Goal: Task Accomplishment & Management: Manage account settings

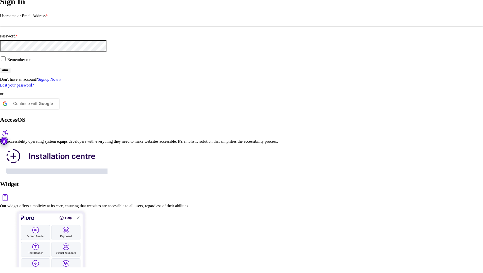
scroll to position [32, 0]
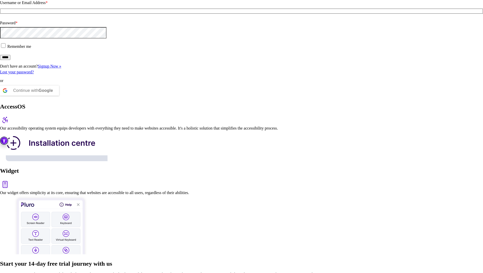
click at [4, 142] on img "Accessibility Tool" at bounding box center [4, 141] width 8 height 8
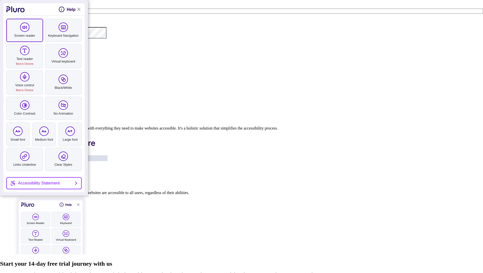
click at [34, 38] on span "Screen reader" at bounding box center [24, 35] width 35 height 5
click at [30, 43] on div "Screen reader Keyboard Navigation Text reader Best in Chrome Virtual keyboard V…" at bounding box center [43, 104] width 81 height 177
click at [30, 37] on span "Screen reader" at bounding box center [24, 35] width 35 height 5
click at [58, 36] on span "Keyboard Navigation" at bounding box center [63, 35] width 35 height 5
click at [53, 27] on link "Keyboard Navigation" at bounding box center [63, 30] width 37 height 23
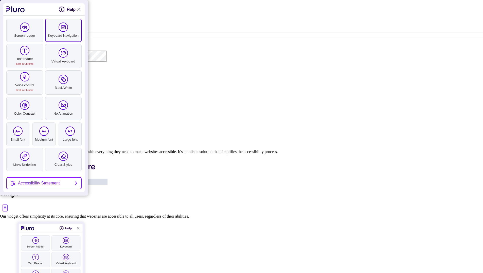
scroll to position [1, 0]
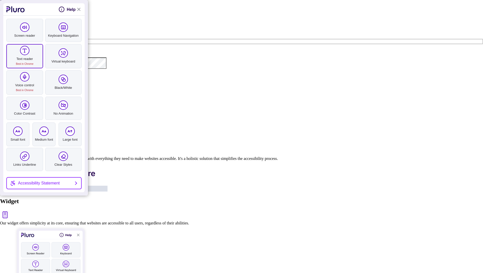
click at [26, 52] on icon "pluro accessibility toolbar" at bounding box center [24, 50] width 5 height 5
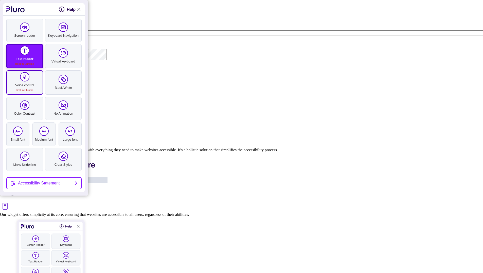
scroll to position [11, 0]
click at [33, 50] on link "Text reader Best in Chrome" at bounding box center [24, 56] width 37 height 24
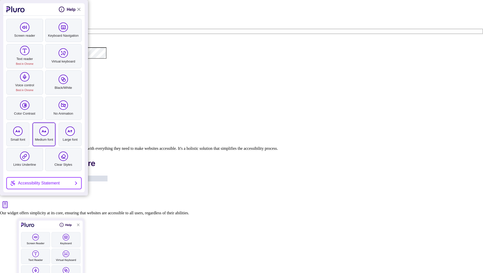
click at [48, 129] on span "pluro accessibility toolbar" at bounding box center [43, 131] width 9 height 9
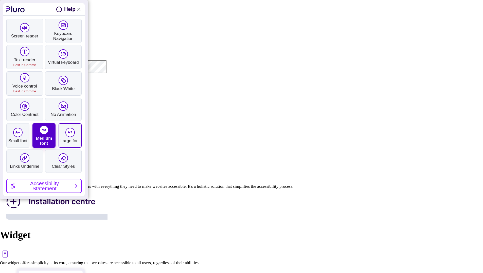
click at [65, 134] on label "Large font Display large font size, font large size at 300%" at bounding box center [70, 135] width 23 height 25
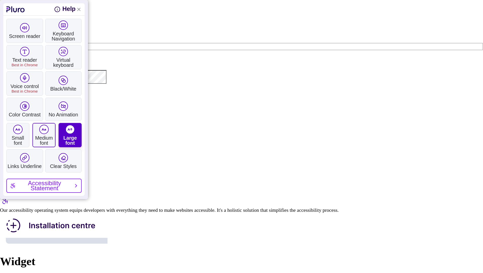
click at [47, 133] on label "Medium font Display medium font size, font medium size at 200%" at bounding box center [43, 135] width 23 height 24
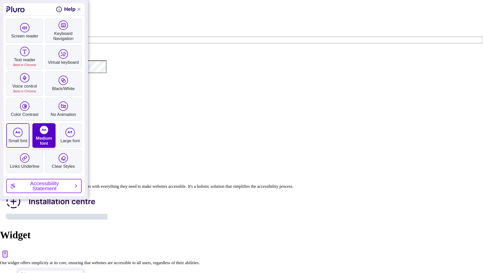
click at [25, 139] on span "Small font" at bounding box center [18, 141] width 22 height 5
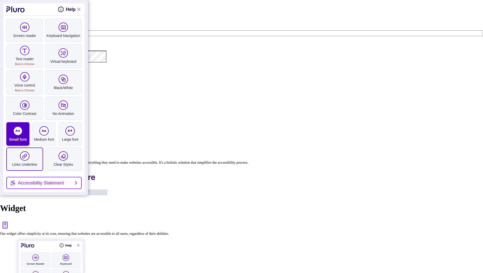
click at [34, 159] on link "Links Underline" at bounding box center [24, 159] width 37 height 23
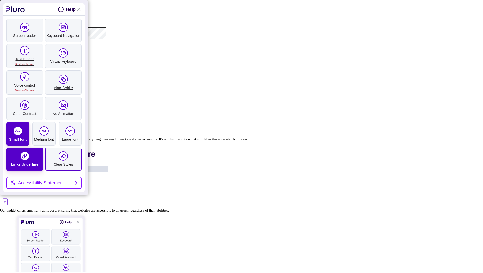
click at [59, 151] on link "Clear Styles" at bounding box center [63, 159] width 37 height 23
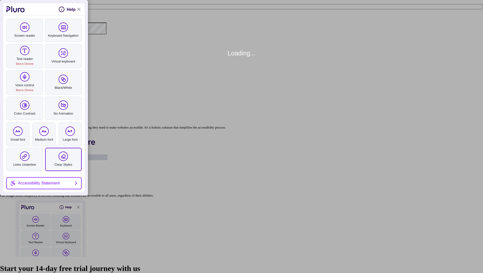
scroll to position [32, 0]
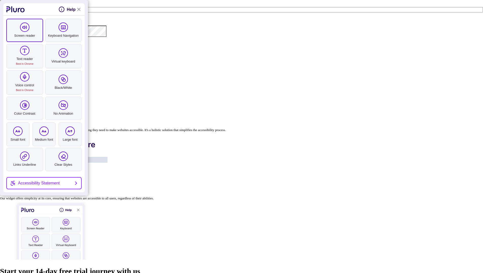
click at [35, 35] on span "Screen reader" at bounding box center [24, 35] width 35 height 5
click at [37, 38] on span "Screen reader" at bounding box center [24, 35] width 35 height 5
click at [57, 37] on span "Keyboard Navigation" at bounding box center [63, 35] width 35 height 5
click at [57, 36] on span "Keyboard Navigation" at bounding box center [63, 35] width 35 height 5
click at [40, 36] on span "Screen reader" at bounding box center [24, 35] width 35 height 5
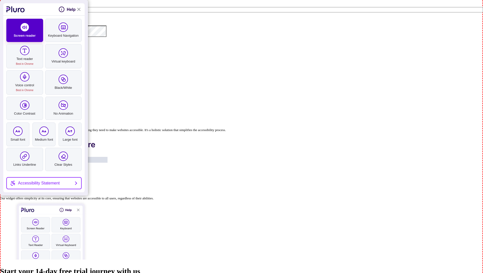
click at [253, 267] on h2 "Start your 14-day free trial journey with us" at bounding box center [241, 271] width 483 height 9
drag, startPoint x: 243, startPoint y: 73, endPoint x: 397, endPoint y: 74, distance: 154.3
click at [397, 267] on h2 "Start your 14-day free trial journey with us" at bounding box center [241, 271] width 483 height 9
click at [347, 267] on h2 "Start your 14-day free trial journey with us" at bounding box center [241, 271] width 483 height 9
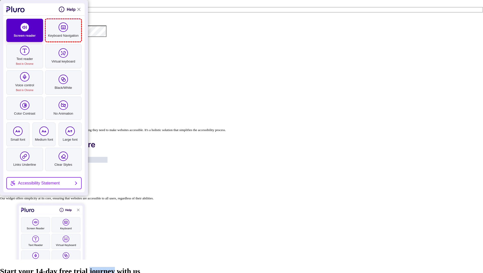
click at [68, 29] on link "Keyboard Navigation" at bounding box center [63, 30] width 37 height 23
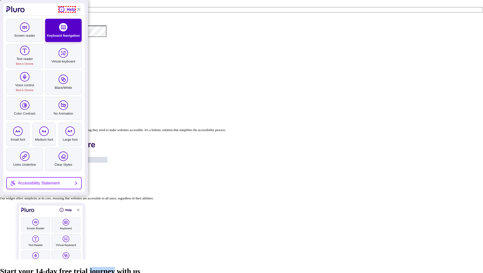
click at [62, 10] on icon "help on pluro Toolbar functionality" at bounding box center [62, 9] width 6 height 6
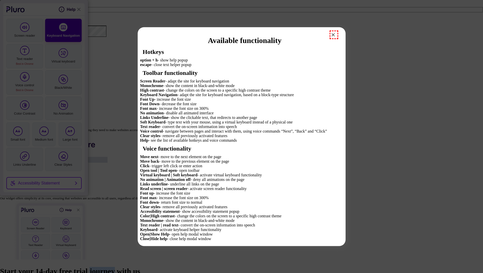
scroll to position [8, 0]
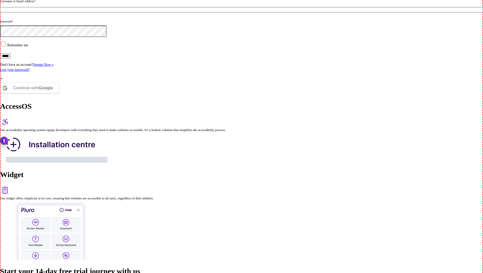
click at [33, 31] on div "Back to Pluro Sign In Username or Email Address * Password * Remember me ***** …" at bounding box center [241, 31] width 483 height 127
click at [87, 96] on div "Back to Pluro Sign In Username or Email Address * Password * Remember me ***** …" at bounding box center [241, 31] width 483 height 127
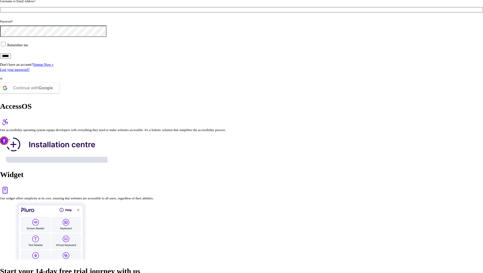
click at [4, 140] on img "Accessibility Tool" at bounding box center [4, 141] width 8 height 8
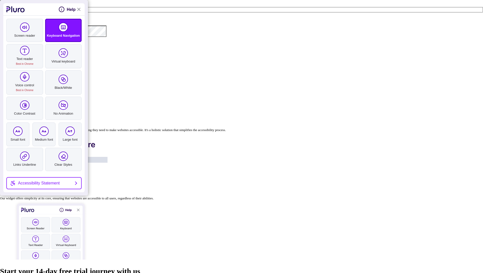
click at [57, 28] on link "Keyboard Navigation" at bounding box center [63, 30] width 37 height 23
click at [57, 30] on link "Keyboard Navigation" at bounding box center [63, 30] width 37 height 23
click at [78, 8] on link "Close Accessibility Tool" at bounding box center [79, 9] width 6 height 6
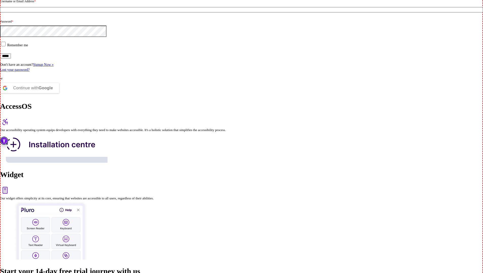
click at [70, 17] on fieldset "Username or Email Address *" at bounding box center [241, 7] width 483 height 20
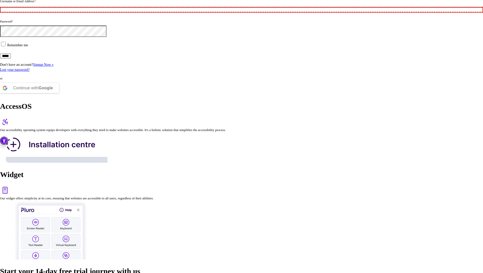
click at [73, 12] on input "Username or Email Address *" at bounding box center [241, 9] width 483 height 5
type input "**"
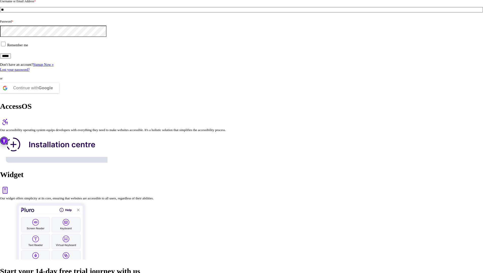
scroll to position [0, 0]
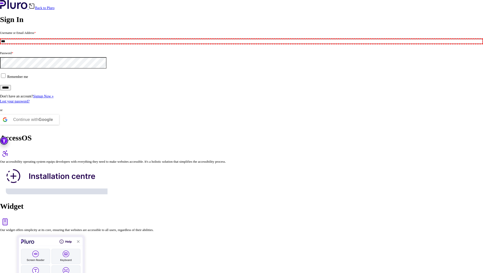
type input "***"
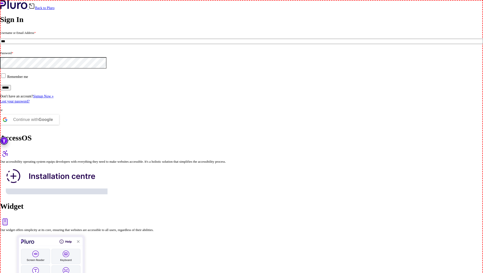
click at [73, 24] on h1 "Sign In" at bounding box center [241, 19] width 483 height 9
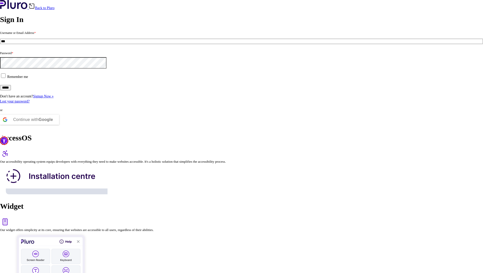
click at [3, 141] on img "Accessibility Tool" at bounding box center [4, 141] width 8 height 8
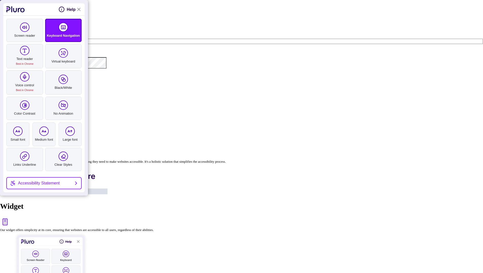
click at [67, 23] on link "Keyboard Navigation" at bounding box center [63, 30] width 37 height 23
click at [78, 5] on div "Accessibility Tool Help" at bounding box center [43, 9] width 81 height 12
click at [79, 9] on link "Close Accessibility Tool" at bounding box center [79, 9] width 6 height 6
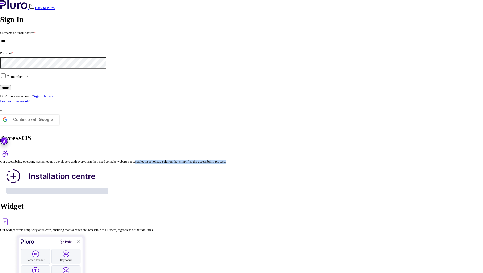
drag, startPoint x: 163, startPoint y: 26, endPoint x: 270, endPoint y: 39, distance: 107.8
click at [270, 134] on div "AccessOS Our accessibility operating system equips developers with everything t…" at bounding box center [241, 165] width 483 height 62
click at [265, 160] on div "Our accessibility operating system equips developers with everything they need …" at bounding box center [241, 162] width 483 height 4
